Goal: Task Accomplishment & Management: Manage account settings

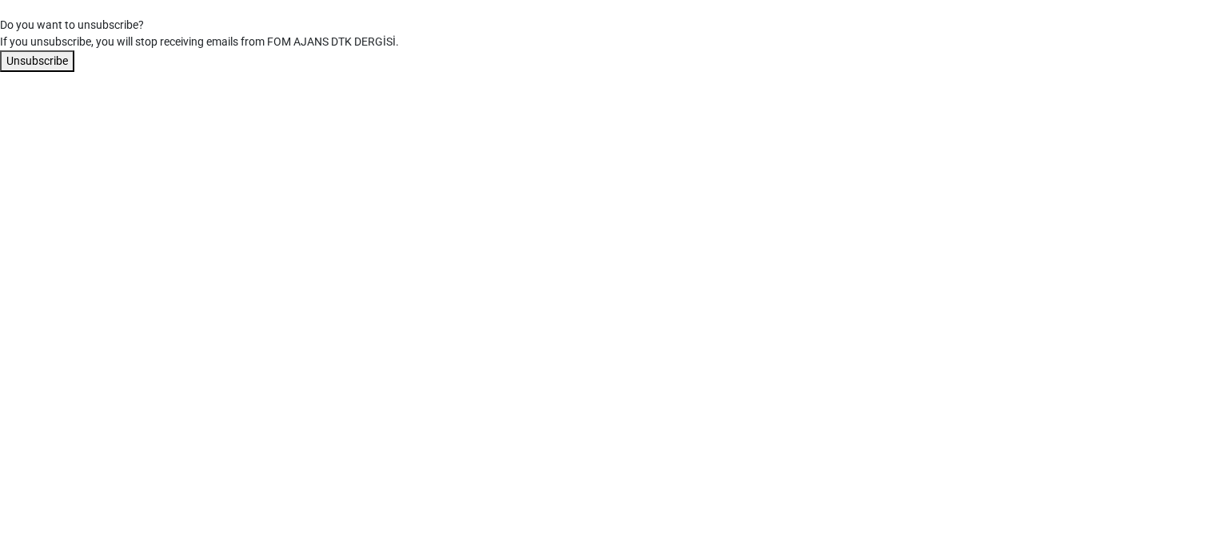
click at [37, 62] on button "Unsubscribe" at bounding box center [37, 61] width 74 height 22
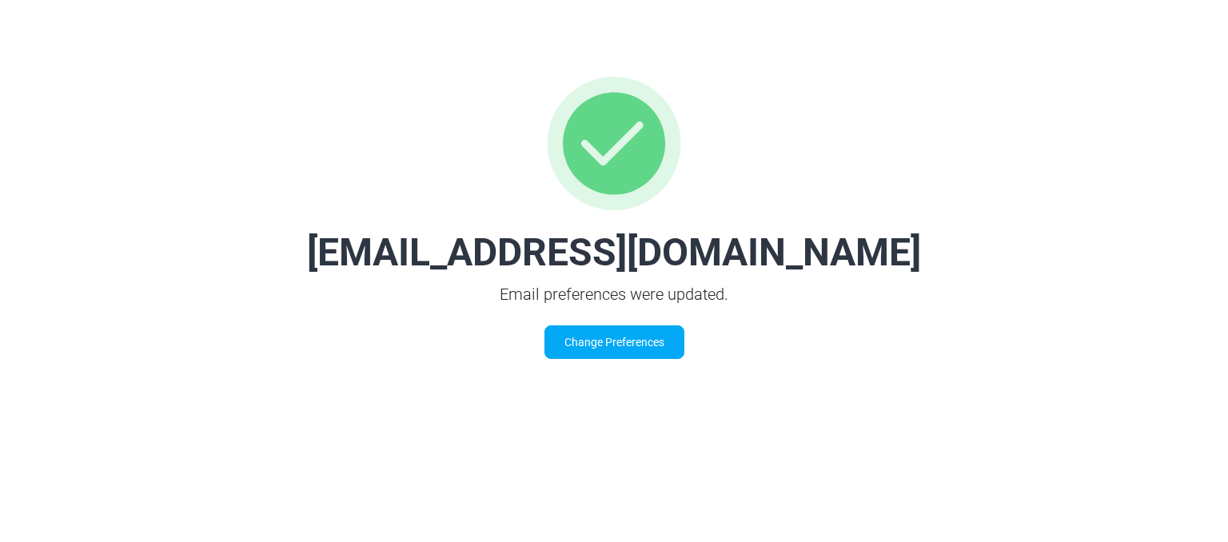
click at [664, 340] on link "Change Preferences" at bounding box center [615, 342] width 140 height 34
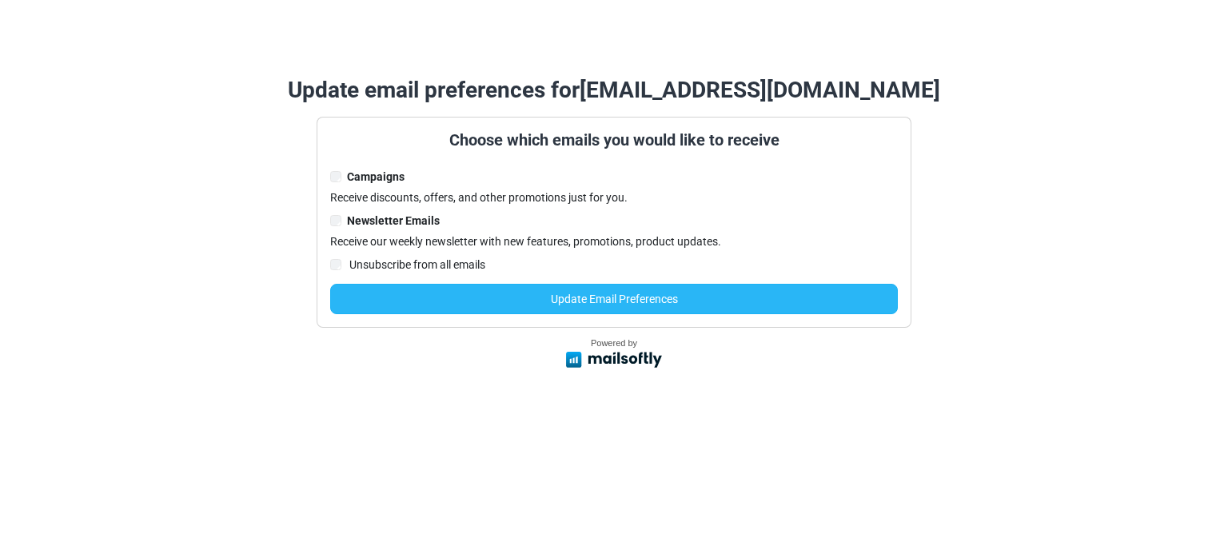
click at [627, 298] on button "Update Email Preferences" at bounding box center [614, 299] width 568 height 30
